Goal: Obtain resource: Download file/media

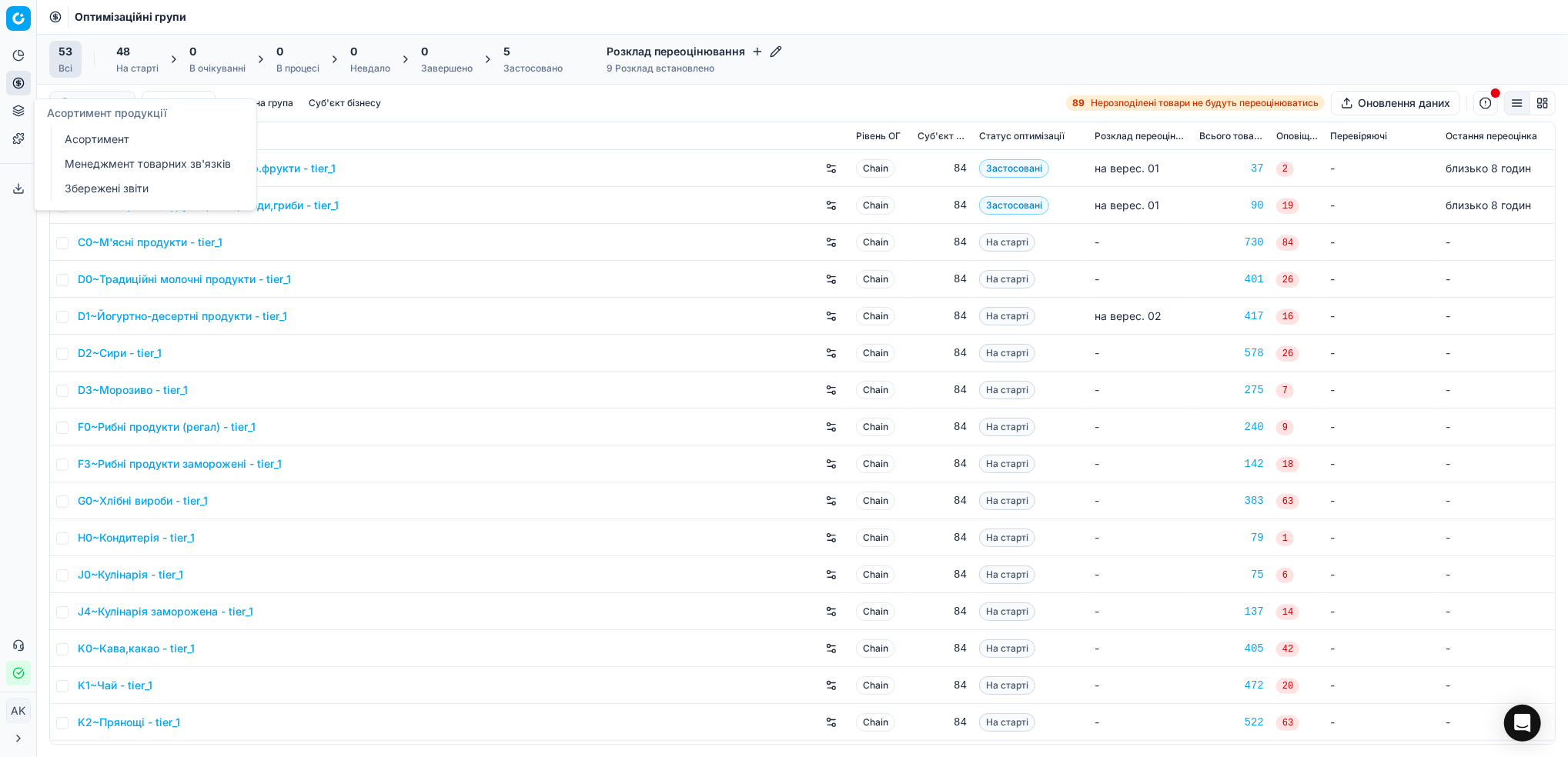
click at [107, 139] on link "Асортимент" at bounding box center [148, 139] width 179 height 22
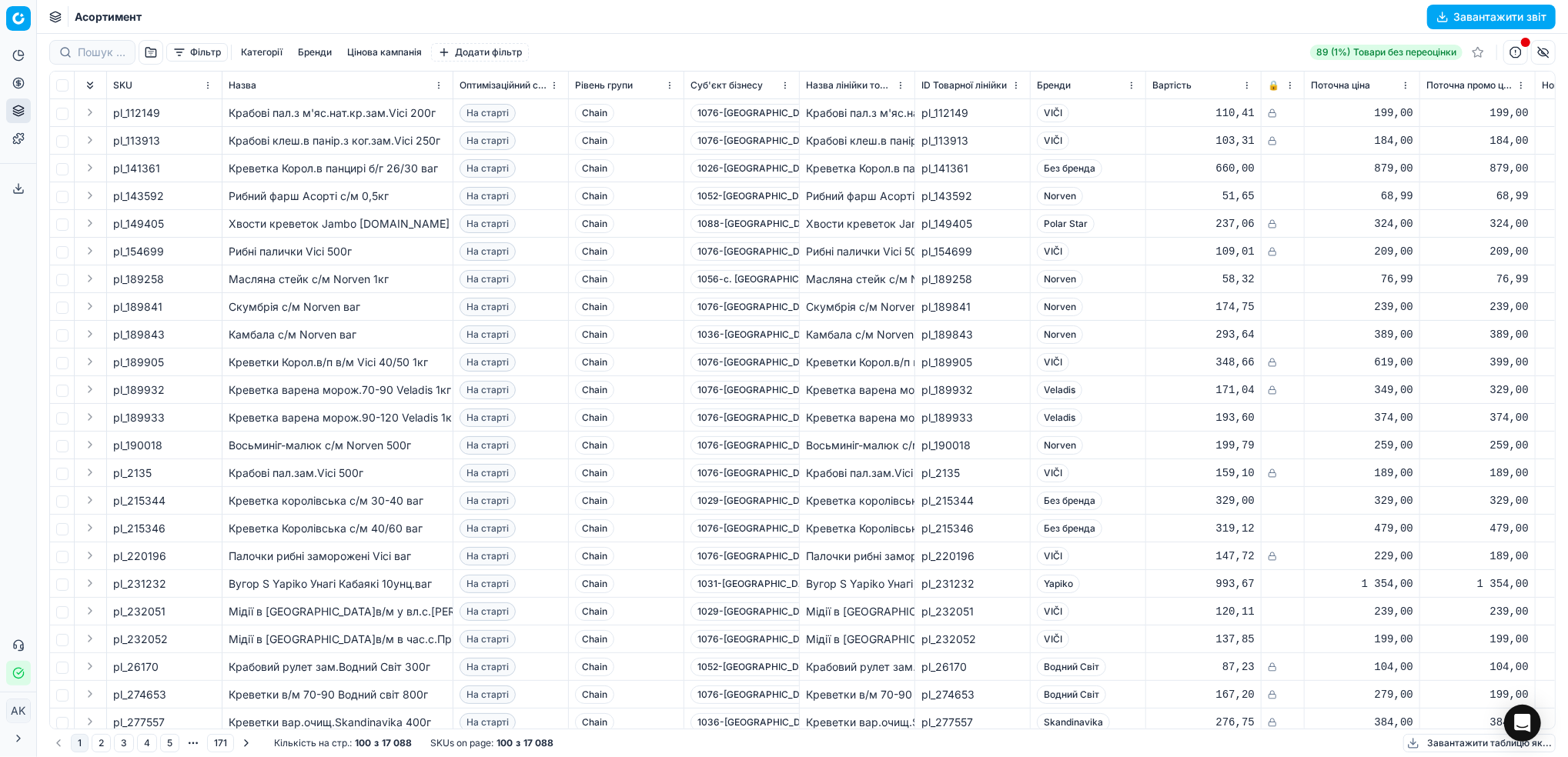
click at [1483, 20] on button "Завантажити звіт" at bounding box center [1491, 16] width 128 height 25
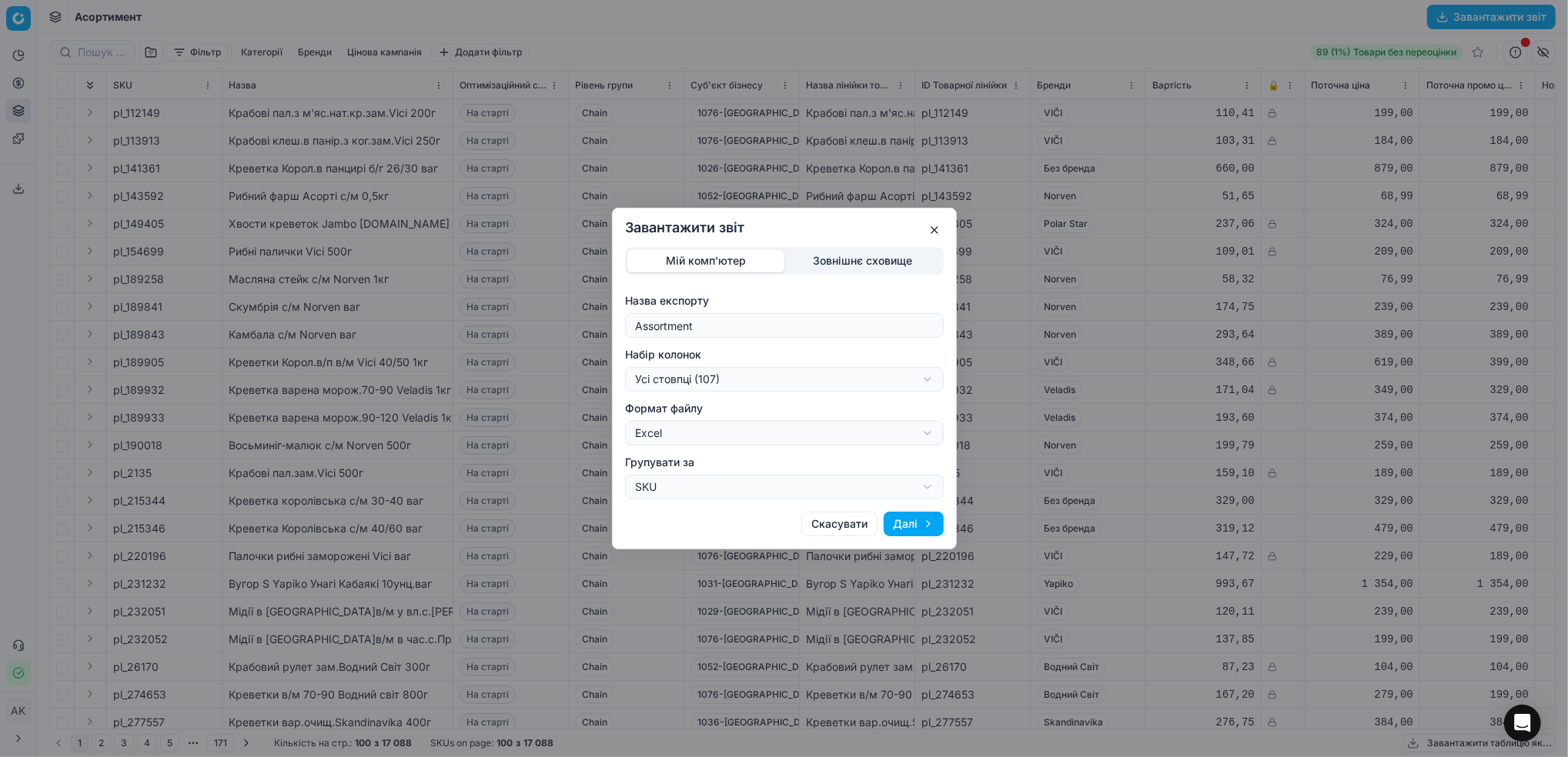
click at [932, 524] on button "Далі" at bounding box center [914, 524] width 60 height 25
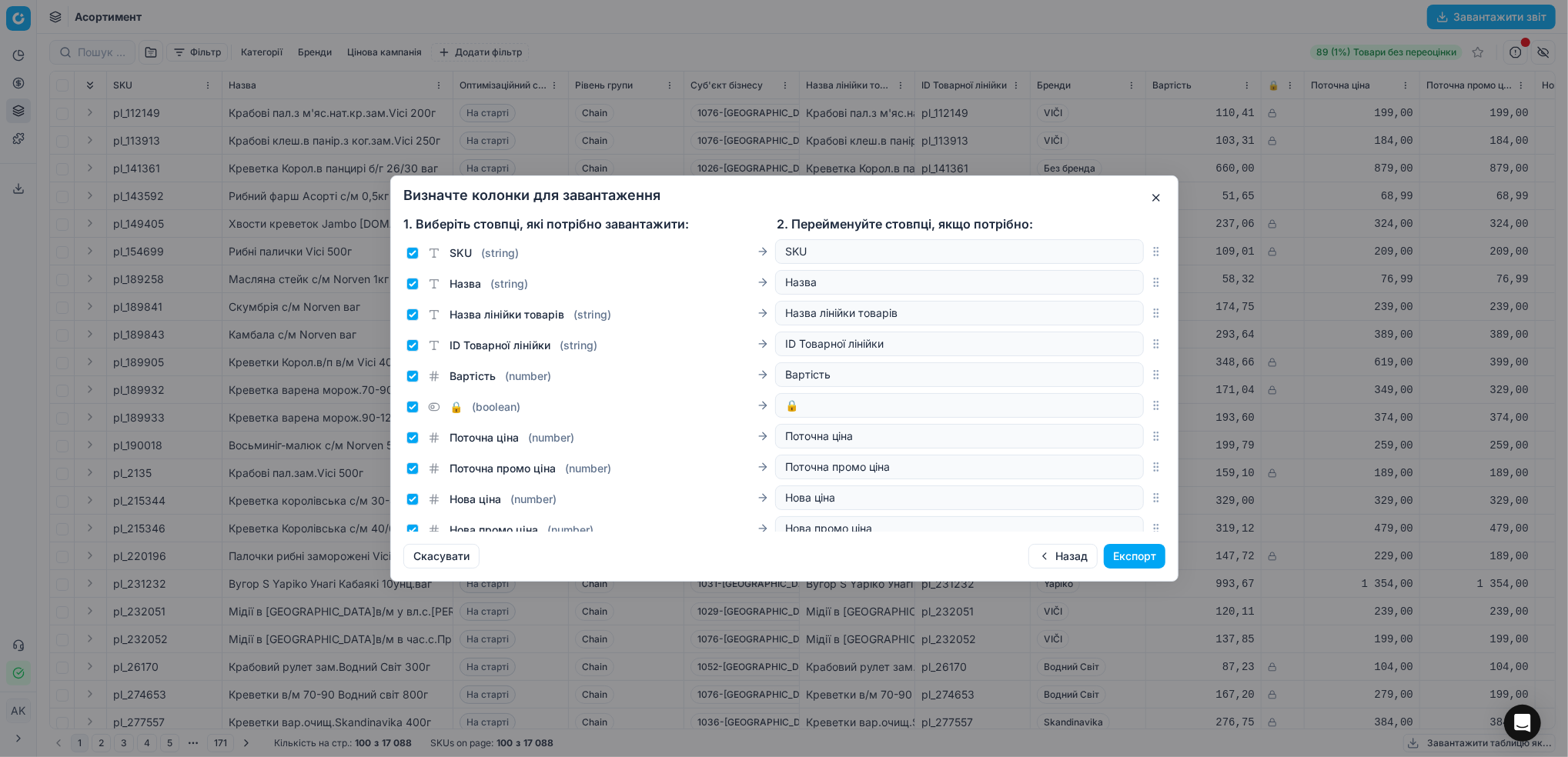
click at [1121, 550] on button "Експорт" at bounding box center [1135, 556] width 61 height 25
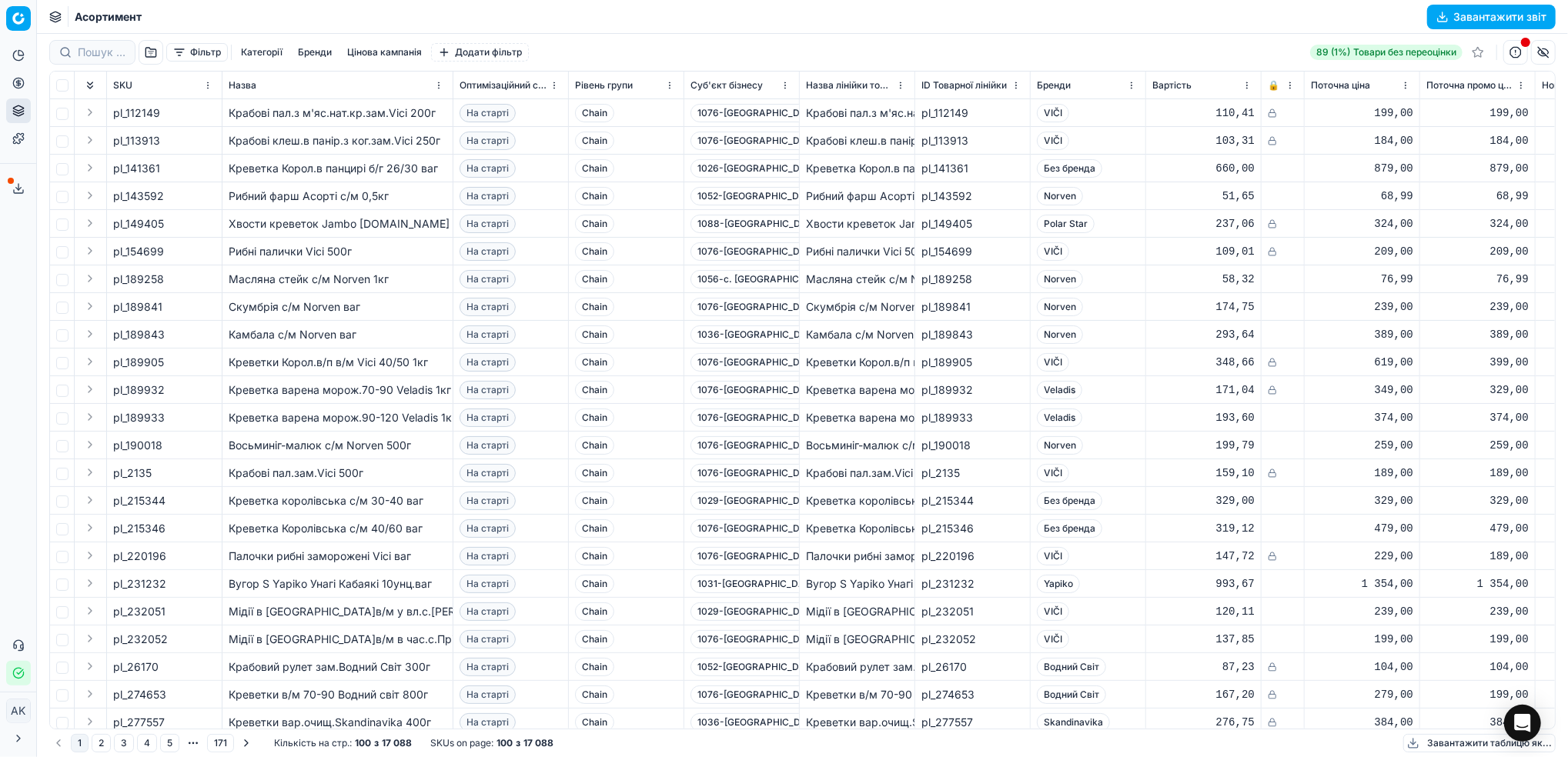
click at [21, 185] on icon at bounding box center [18, 189] width 12 height 12
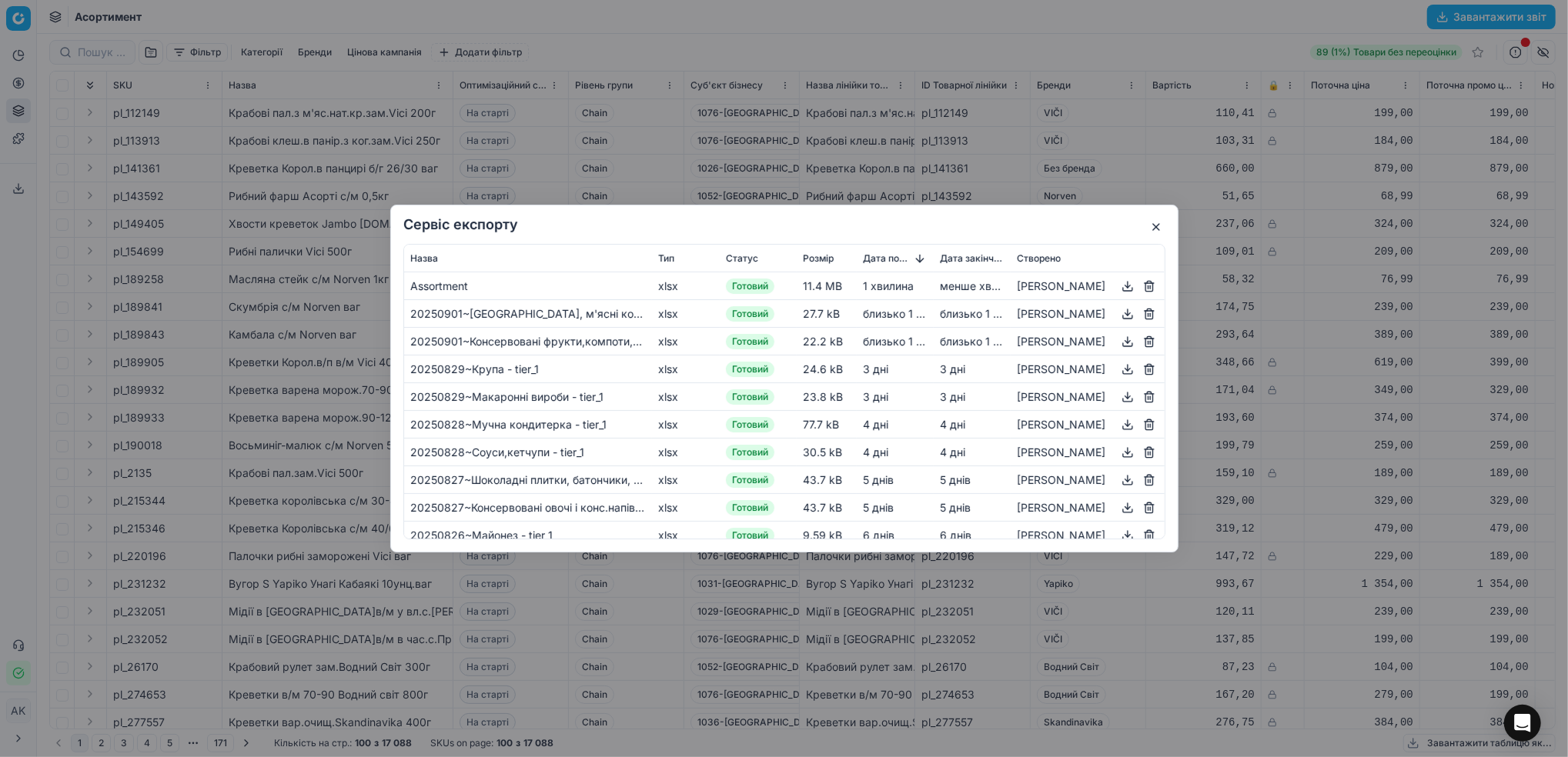
click at [1121, 291] on button "button" at bounding box center [1128, 286] width 18 height 18
